Goal: Navigation & Orientation: Find specific page/section

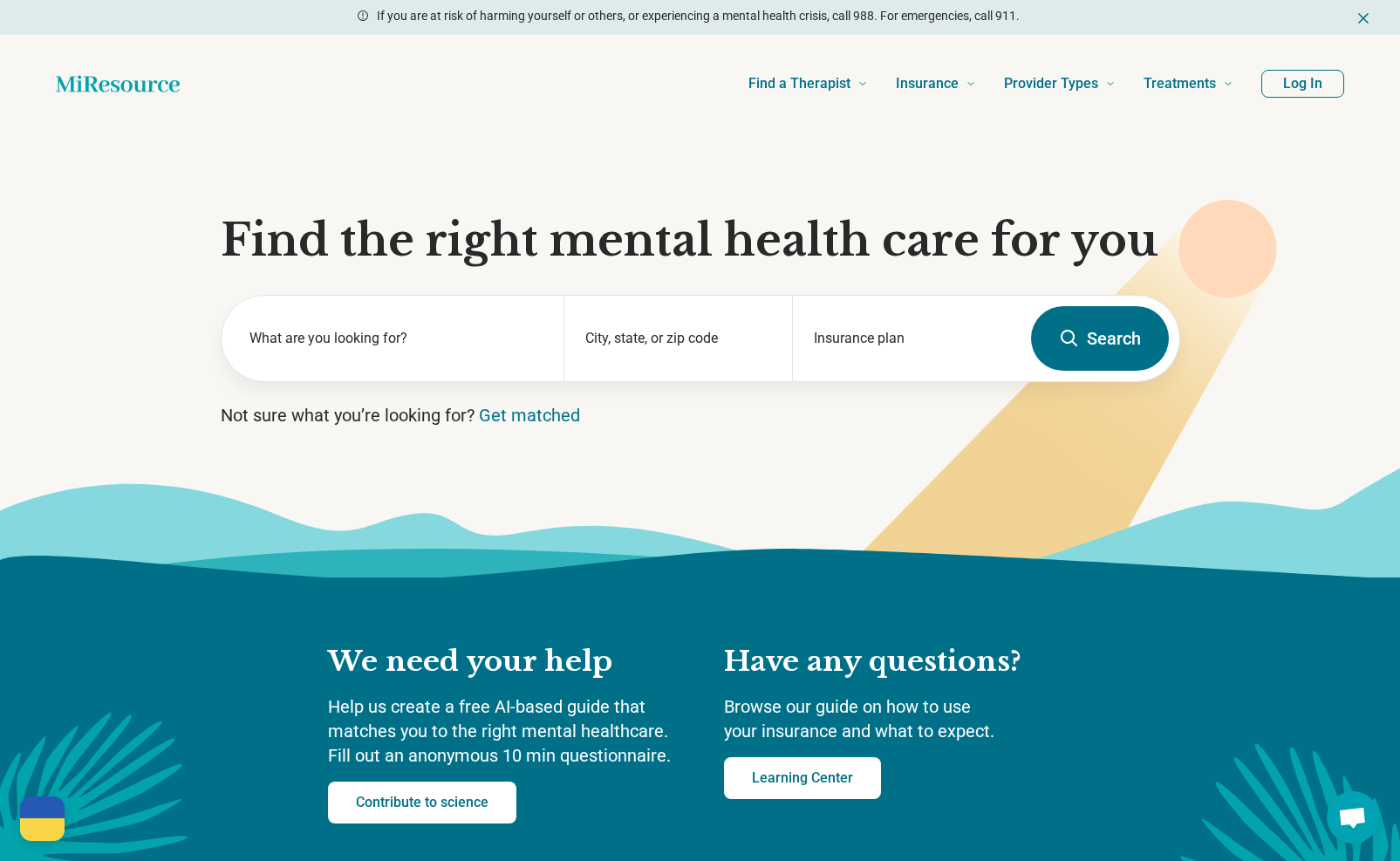
click at [1327, 89] on button "Log In" at bounding box center [1302, 84] width 83 height 28
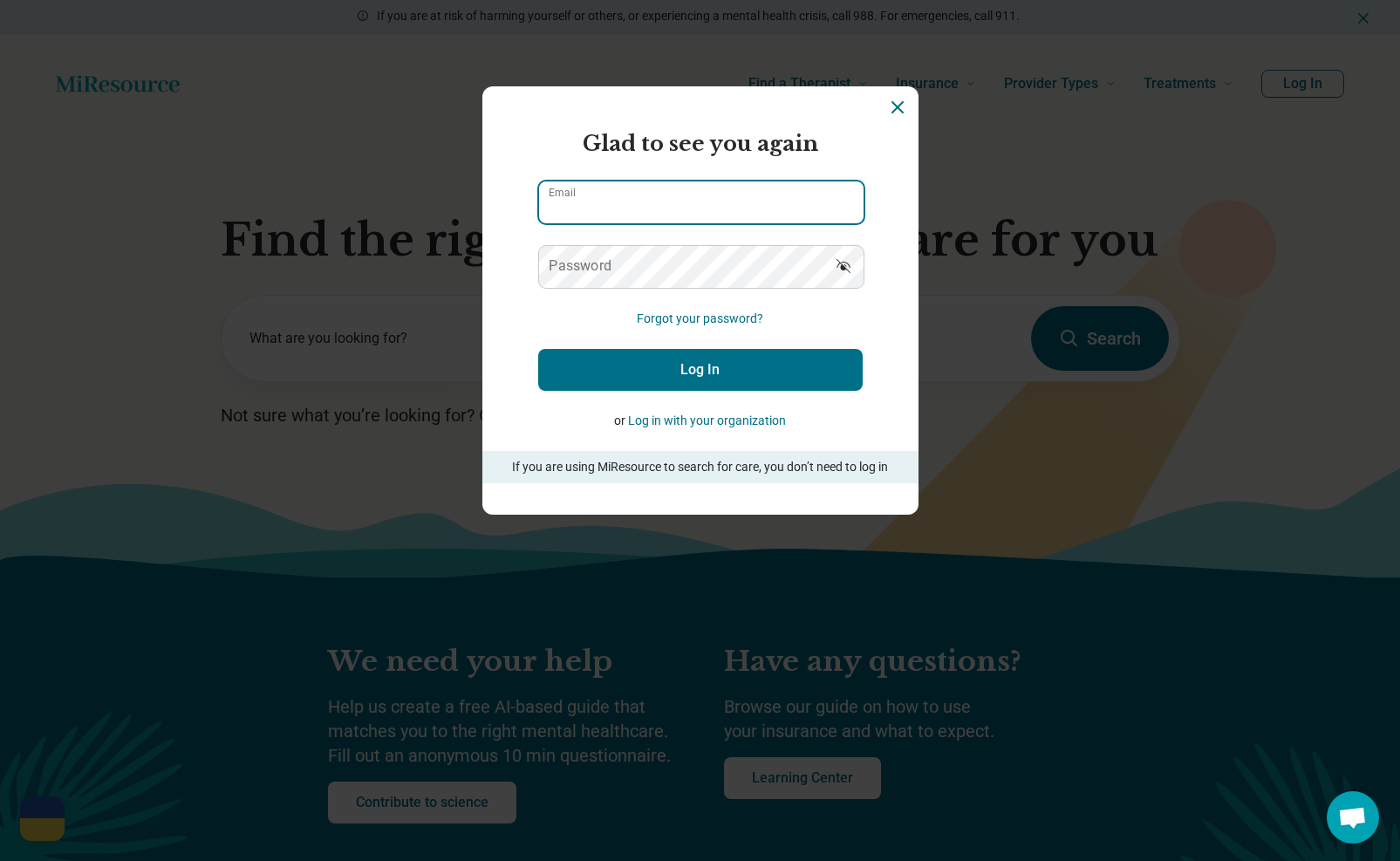
type input "**********"
click at [654, 358] on button "Log In" at bounding box center [700, 369] width 324 height 42
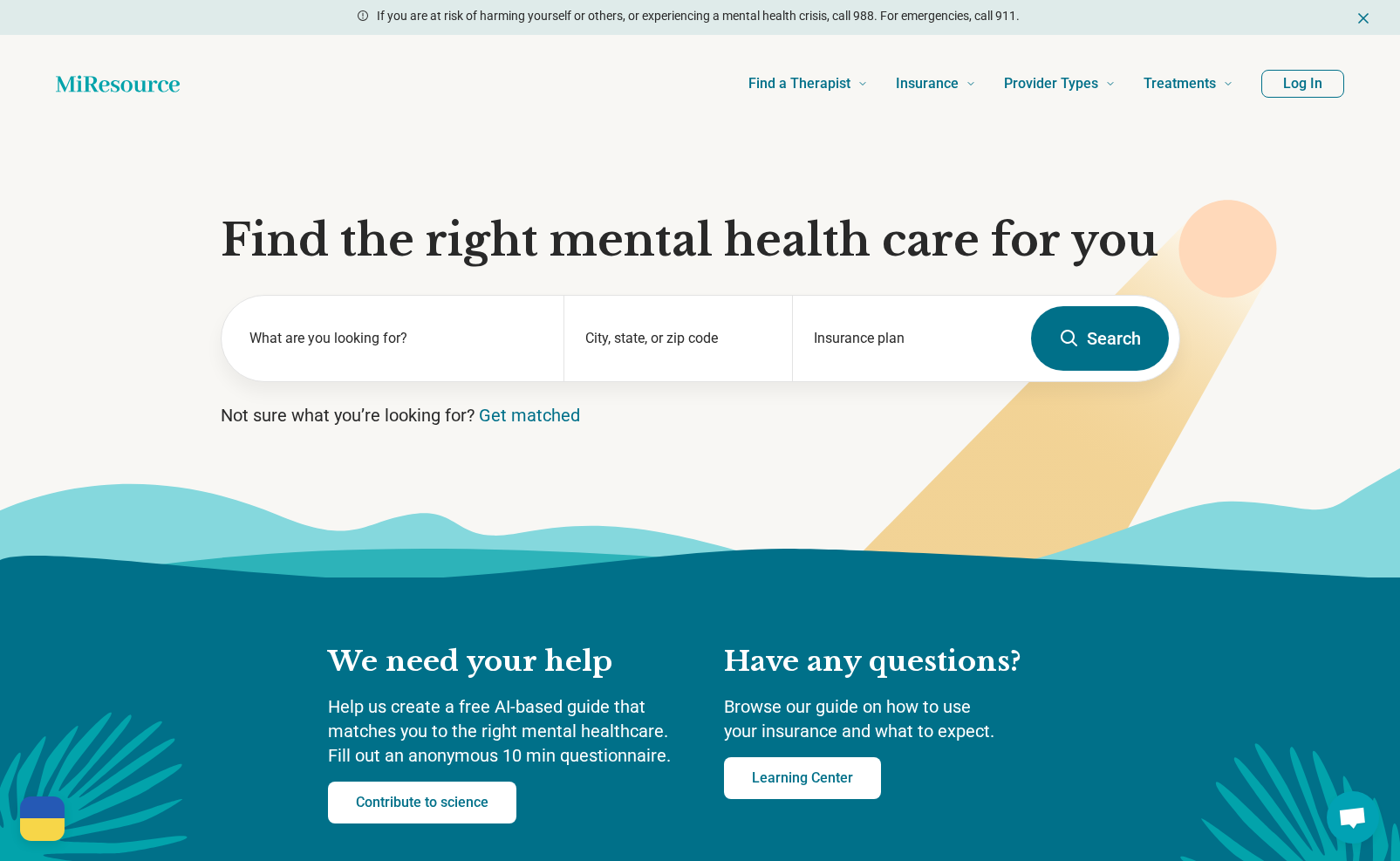
scroll to position [7, 0]
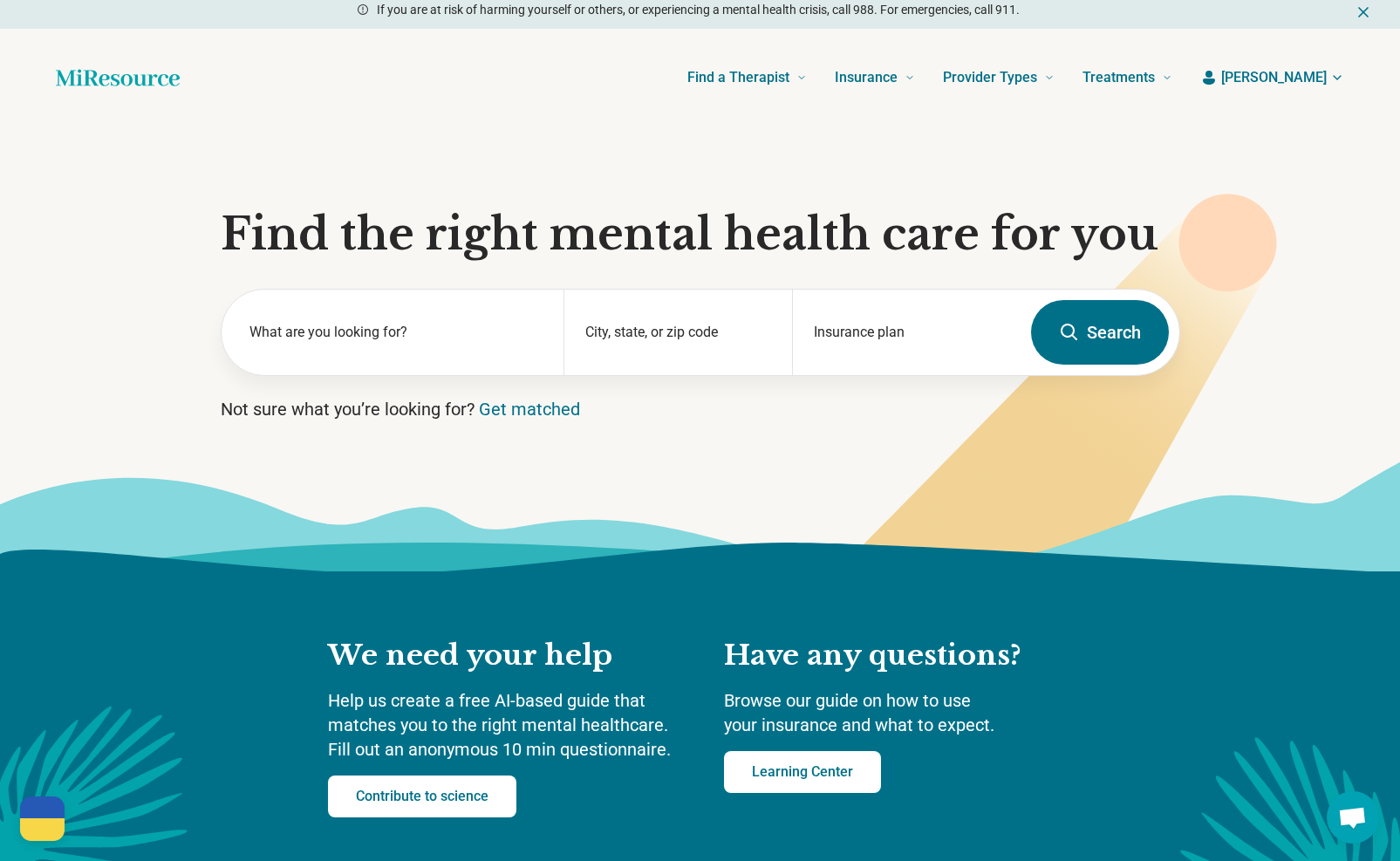
click at [1313, 78] on span "Talisha" at bounding box center [1275, 77] width 106 height 21
click at [1298, 127] on link "My dashboard" at bounding box center [1285, 128] width 118 height 46
